Goal: Transaction & Acquisition: Book appointment/travel/reservation

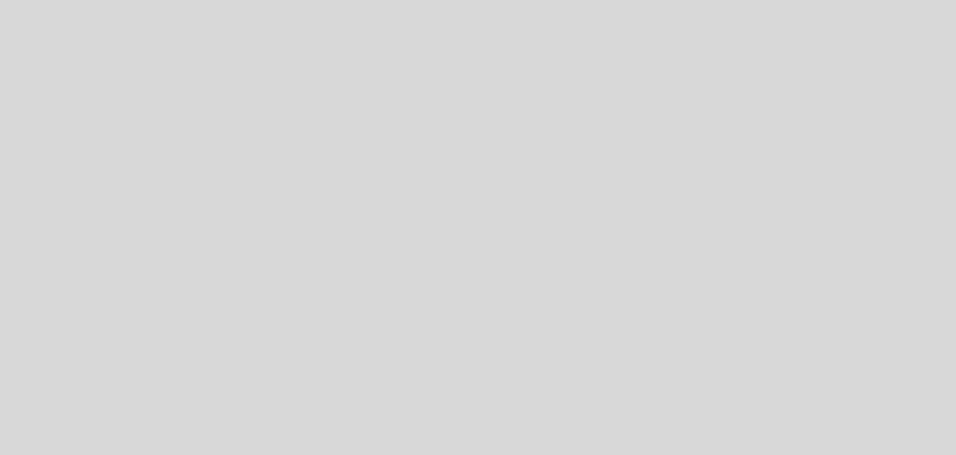
select select "es"
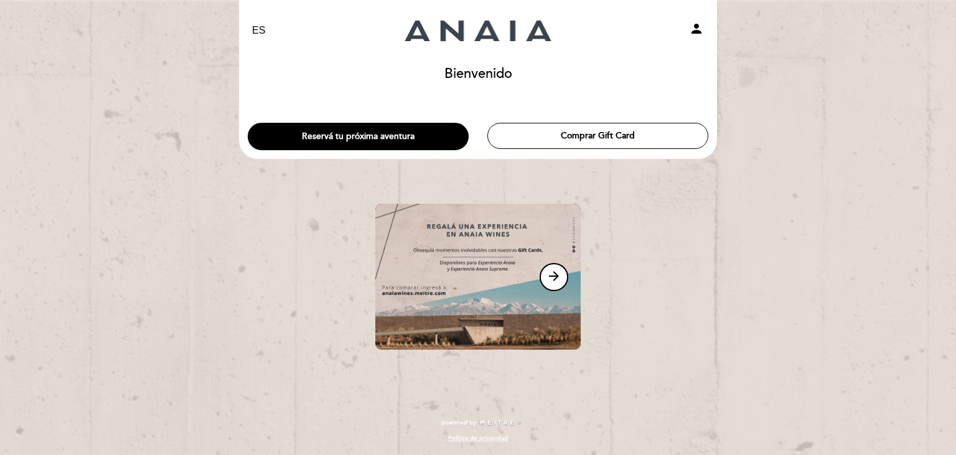
click at [481, 268] on img at bounding box center [477, 277] width 205 height 146
click at [533, 277] on img at bounding box center [477, 277] width 205 height 146
click at [550, 277] on icon "arrow_forward" at bounding box center [554, 275] width 15 height 15
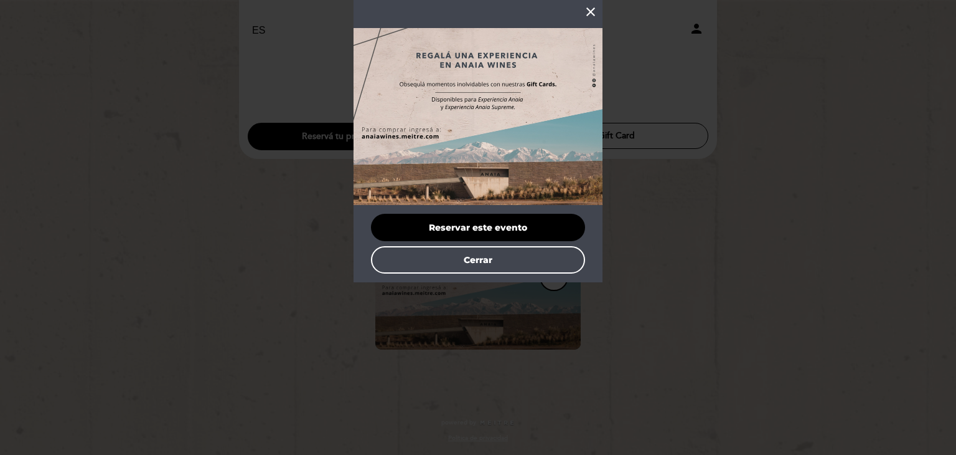
click at [598, 6] on icon "close" at bounding box center [590, 11] width 15 height 15
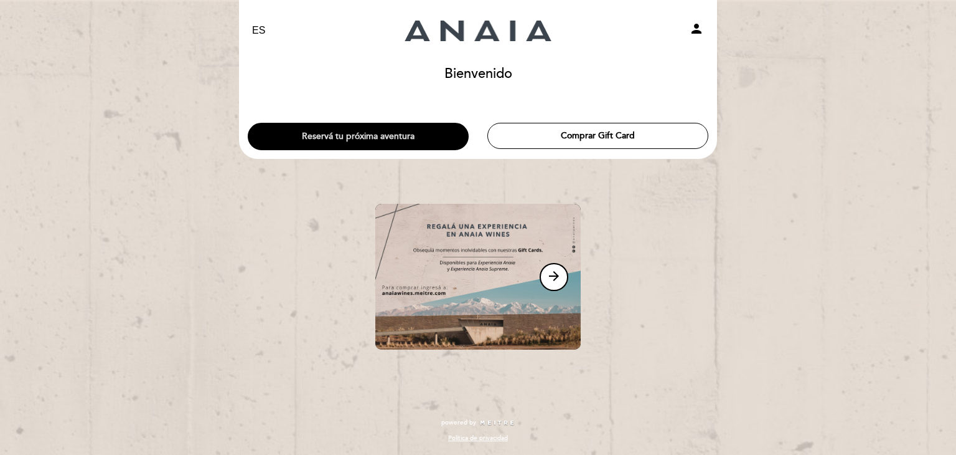
click at [405, 139] on button "Reservá tu próxima aventura" at bounding box center [358, 136] width 221 height 27
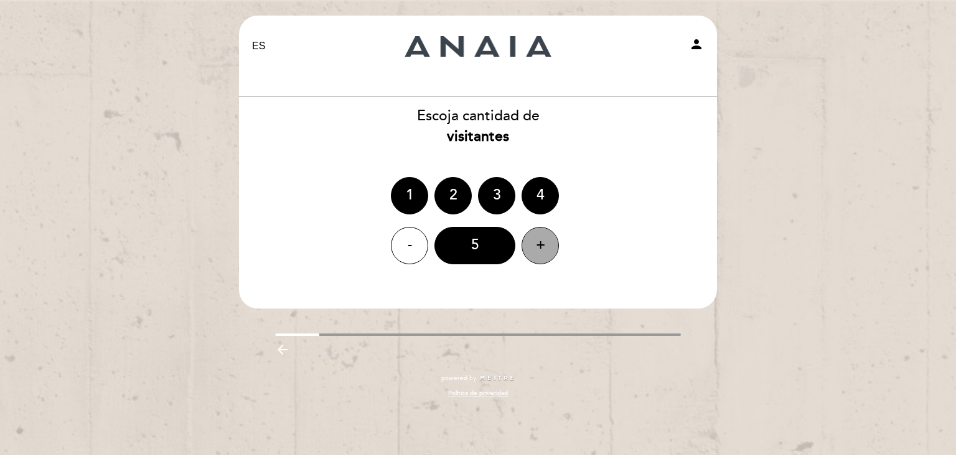
click at [541, 237] on div "+" at bounding box center [540, 245] width 37 height 37
click at [482, 249] on div "6" at bounding box center [475, 245] width 81 height 37
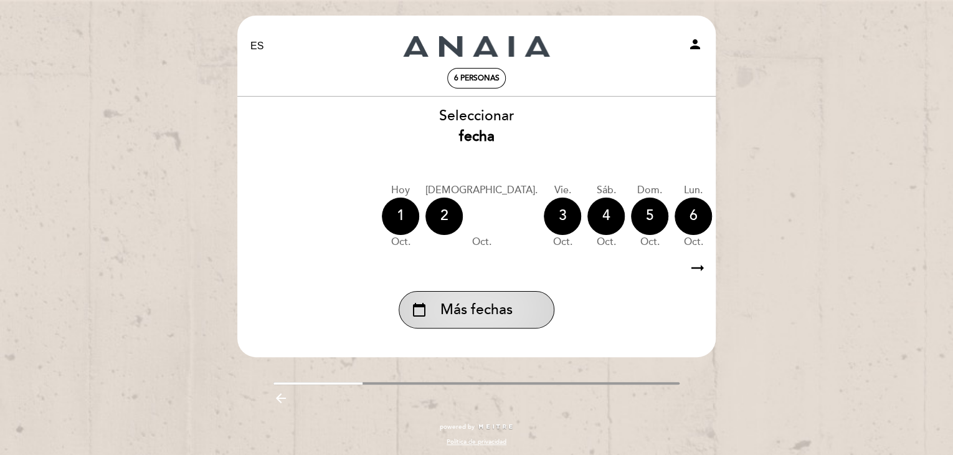
drag, startPoint x: 511, startPoint y: 330, endPoint x: 501, endPoint y: 314, distance: 19.0
click at [501, 314] on section "Seleccionar fecha Hoy 1 oct. jue. 2 oct. vie. 3 oct. sáb. 4 oct. dom. 5 oct. lu…" at bounding box center [476, 219] width 461 height 244
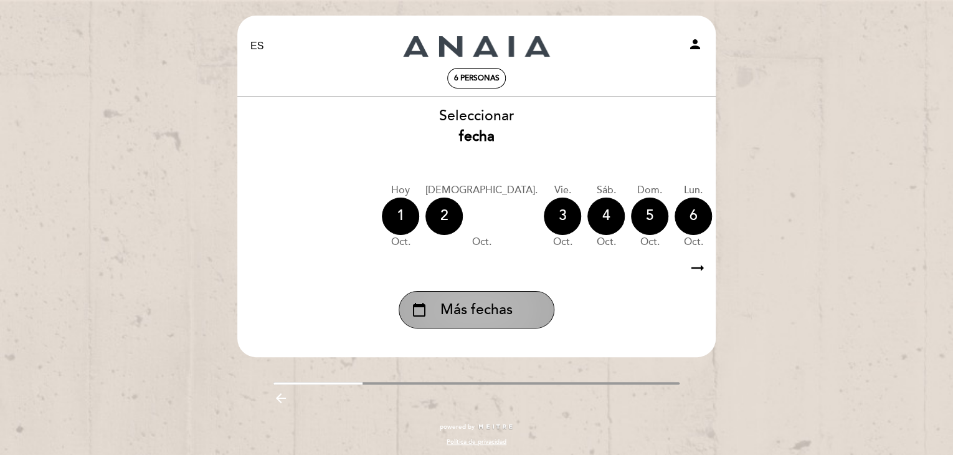
click at [501, 314] on span "Más fechas" at bounding box center [476, 310] width 72 height 21
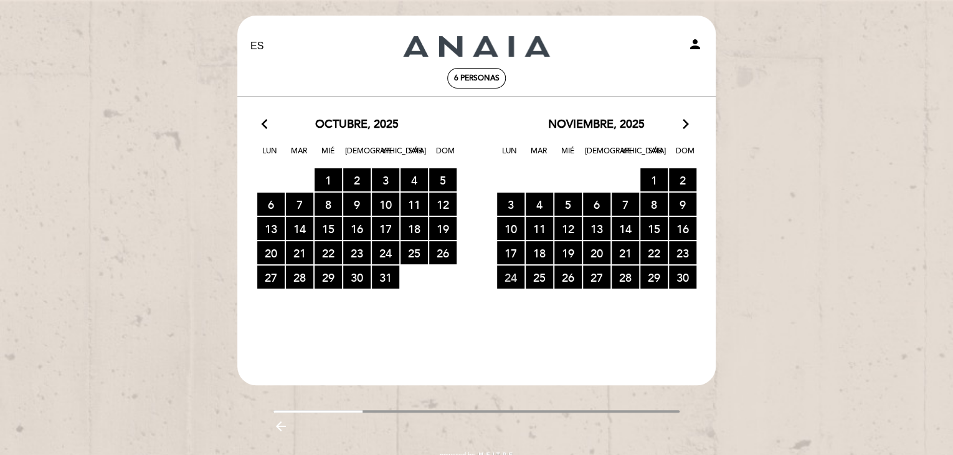
click at [505, 281] on span "24 RESERVAS DISPONIBLES" at bounding box center [510, 276] width 27 height 23
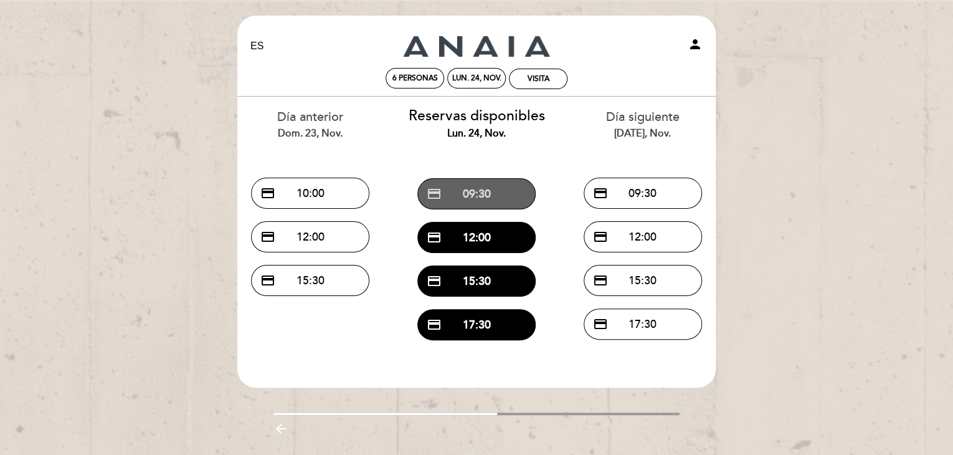
click at [480, 204] on button "credit_card 09:30" at bounding box center [476, 193] width 118 height 31
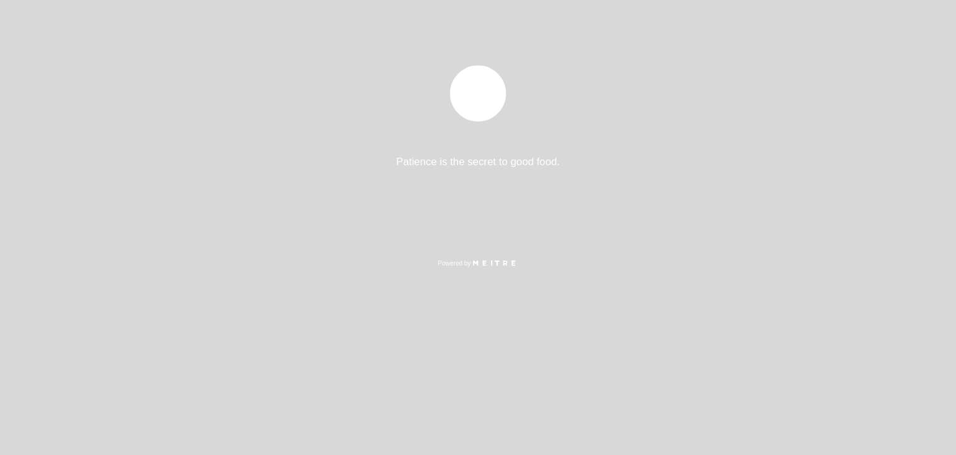
select select "es"
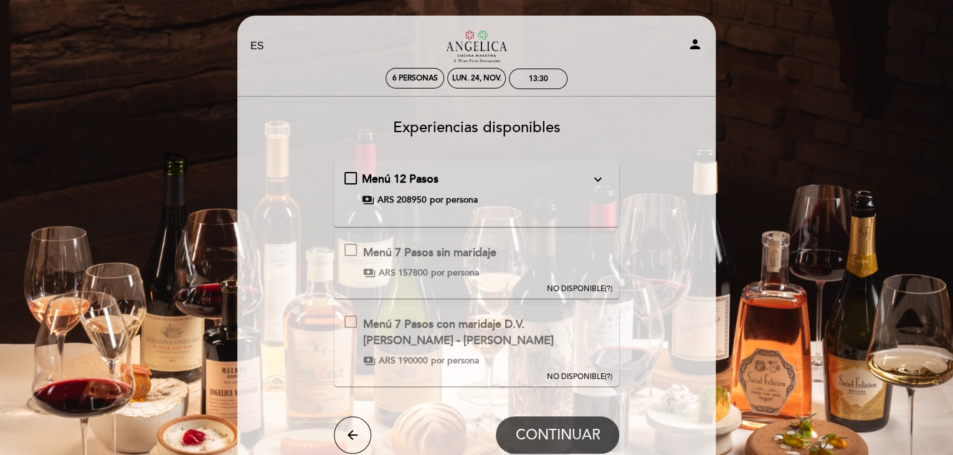
click at [591, 182] on icon "expand_more" at bounding box center [597, 179] width 15 height 15
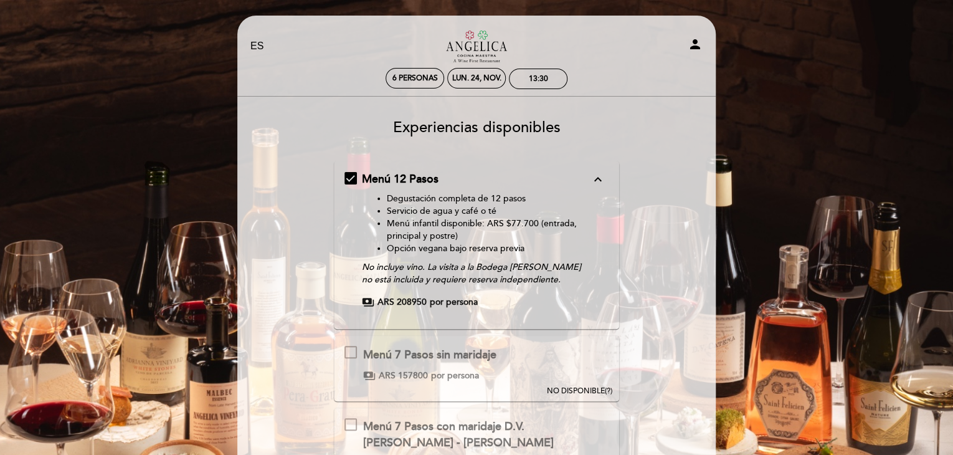
click at [591, 181] on icon "expand_less" at bounding box center [597, 179] width 15 height 15
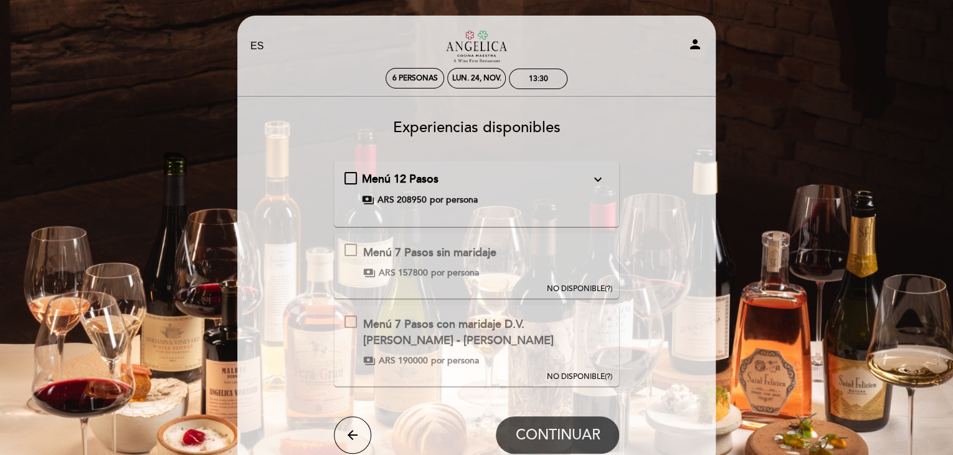
scroll to position [116, 0]
